Goal: Find specific page/section: Find specific page/section

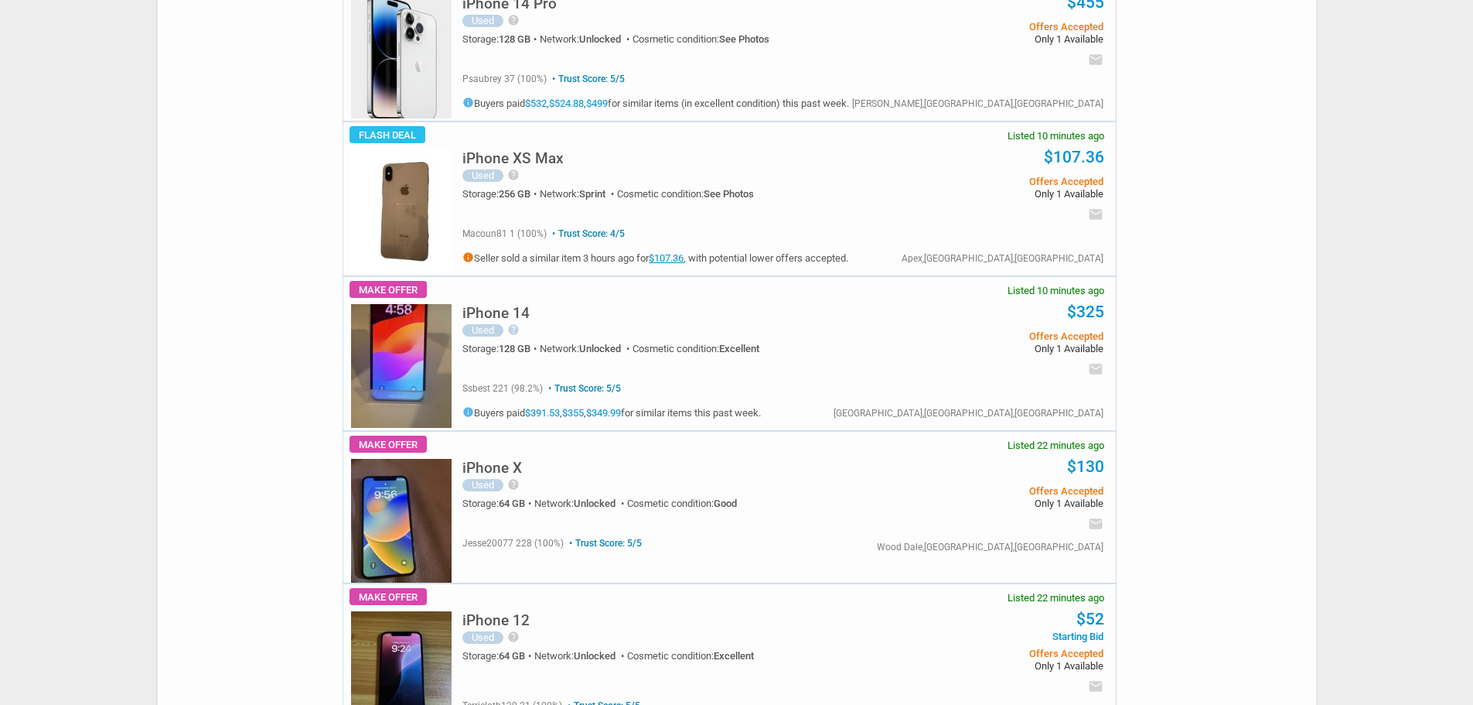
scroll to position [425, 0]
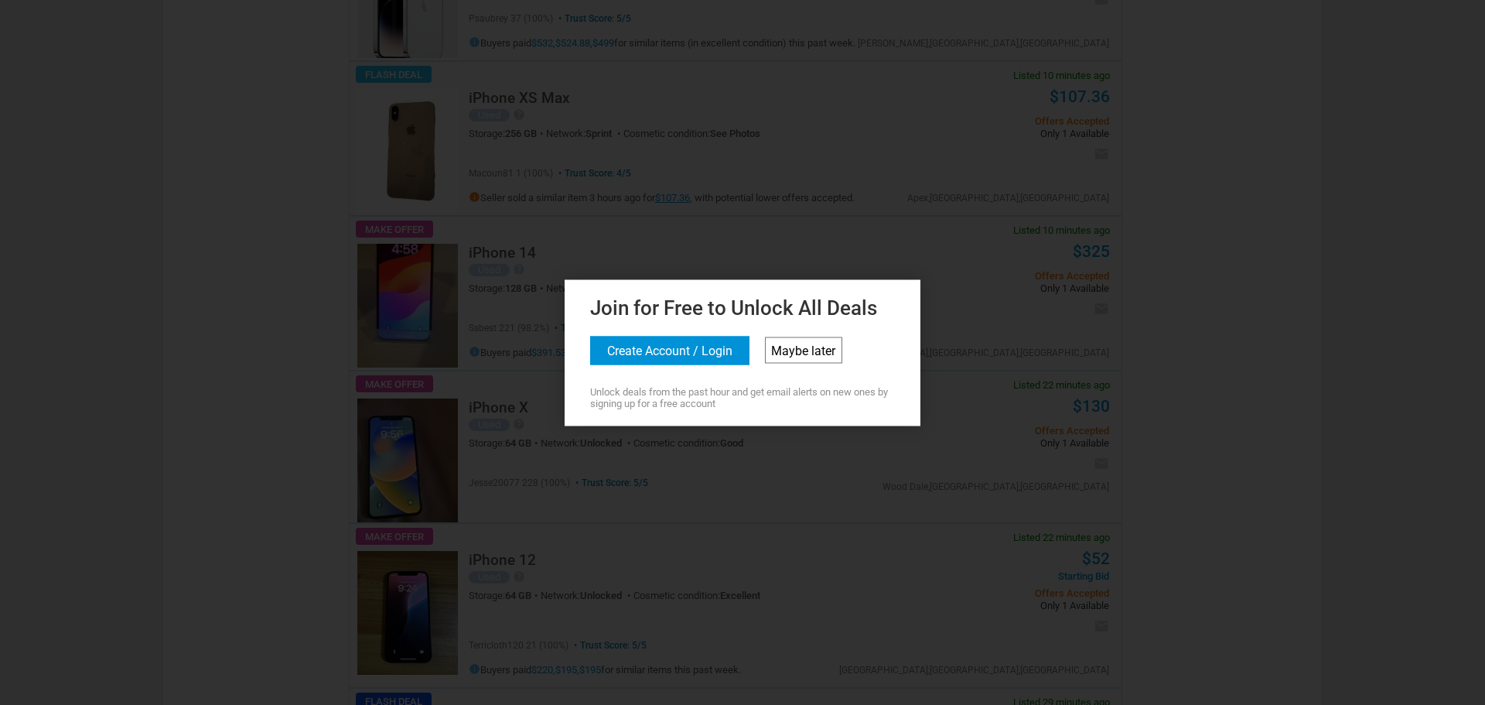
click at [367, 175] on link "Maybe later" at bounding box center [803, 349] width 77 height 26
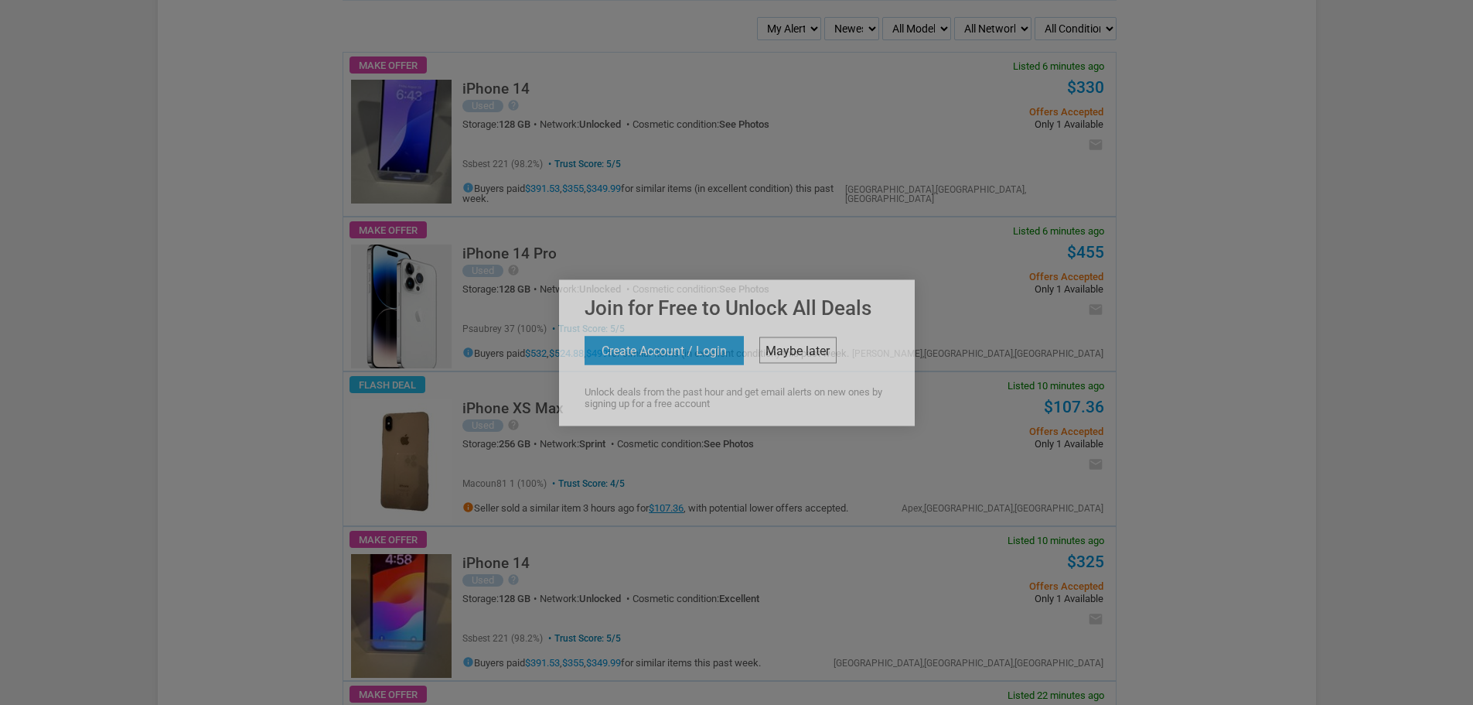
scroll to position [0, 0]
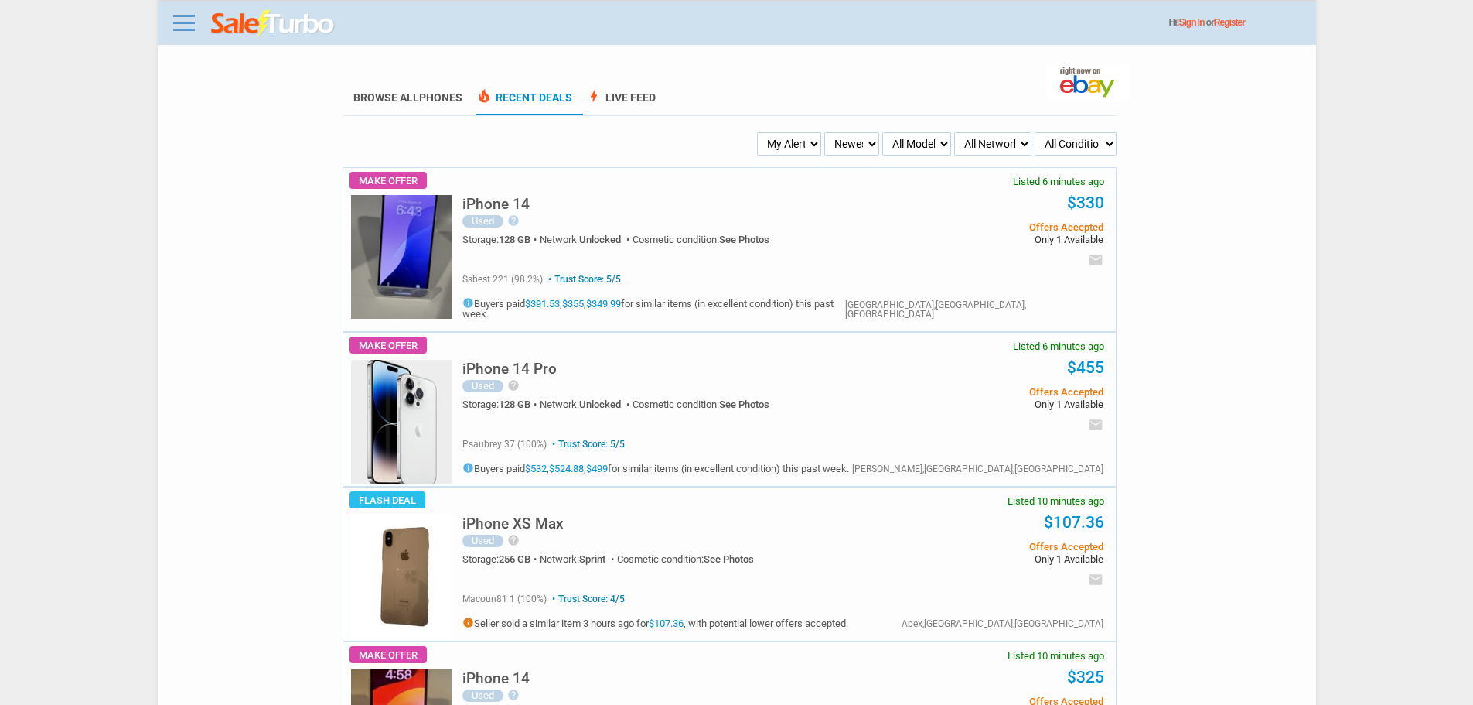
click at [367, 149] on select "My Alerts All Deals BIN Only w/ Offers Only" at bounding box center [789, 143] width 64 height 23
select select "flash_bin"
click at [367, 133] on select "My Alerts All Deals BIN Only w/ Offers Only" at bounding box center [789, 143] width 64 height 23
